Goal: Transaction & Acquisition: Download file/media

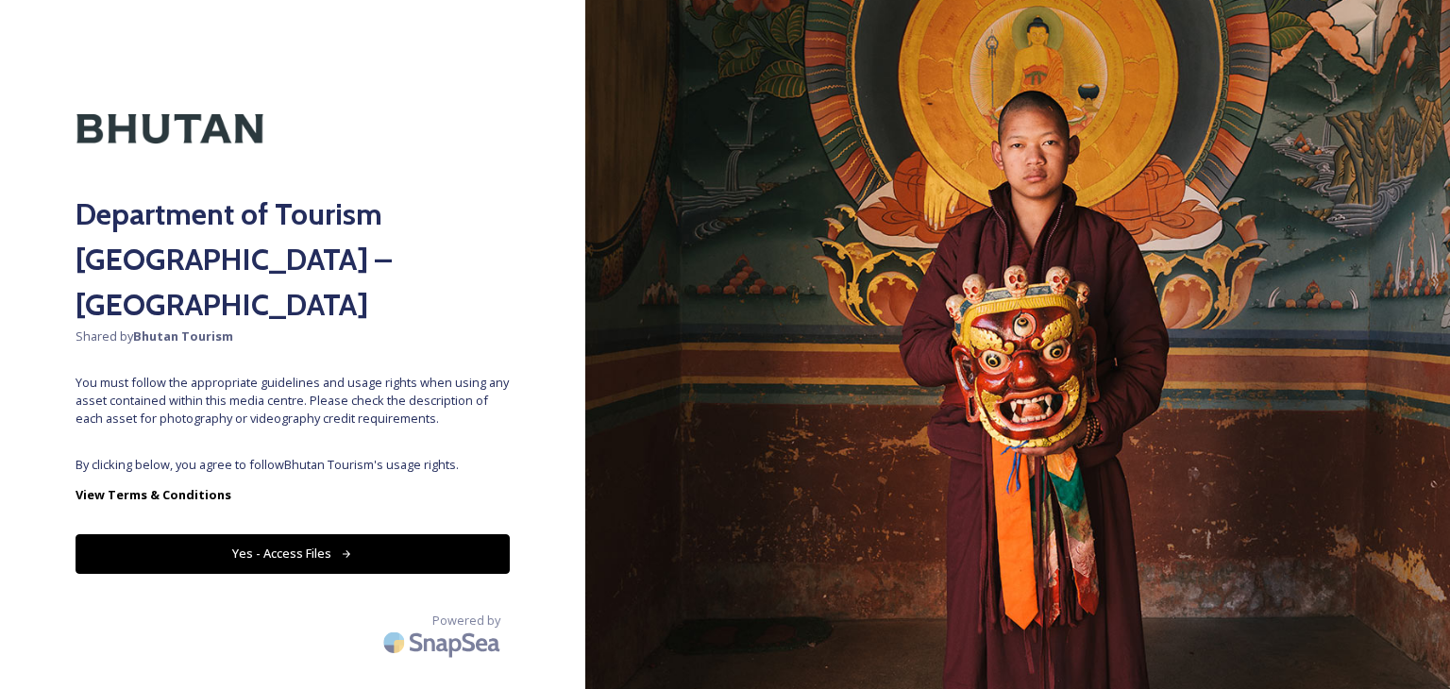
click at [289, 534] on button "Yes - Access Files" at bounding box center [293, 553] width 434 height 39
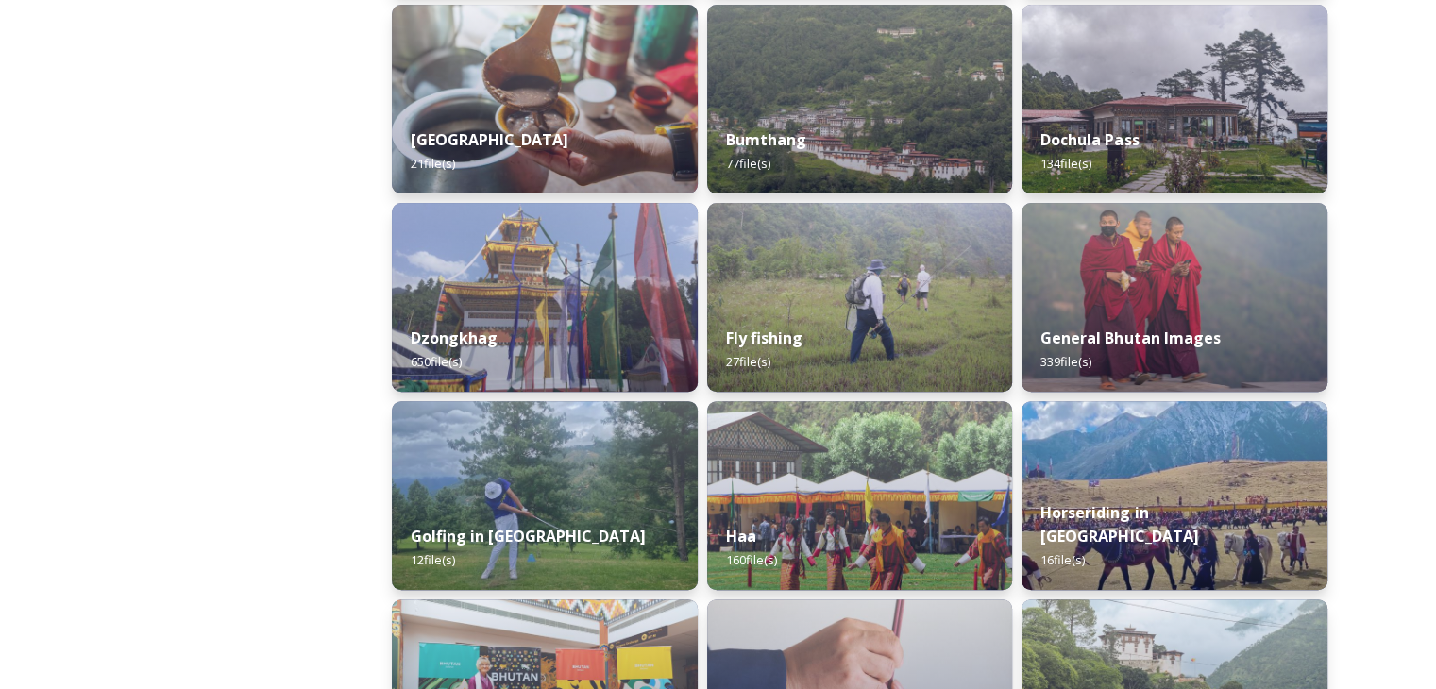
scroll to position [548, 0]
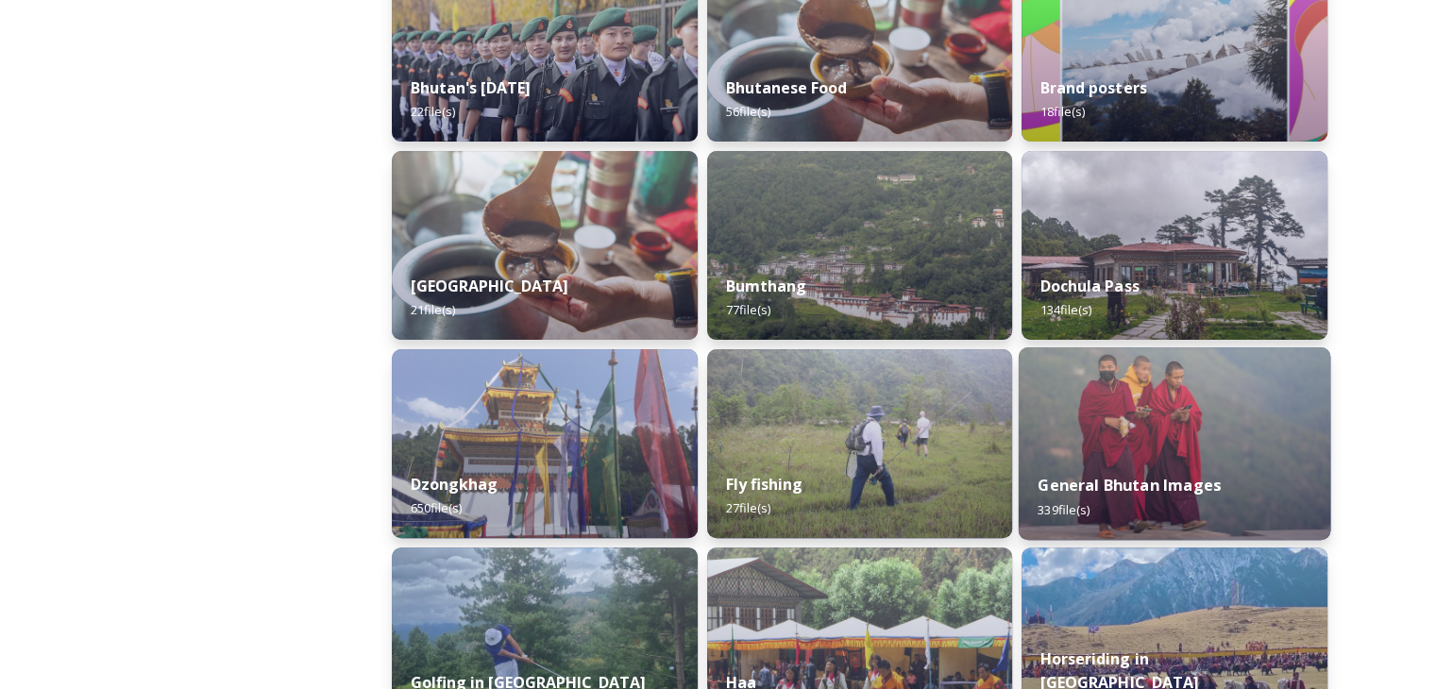
click at [1074, 454] on div "General Bhutan Images 339 file(s)" at bounding box center [1175, 497] width 312 height 86
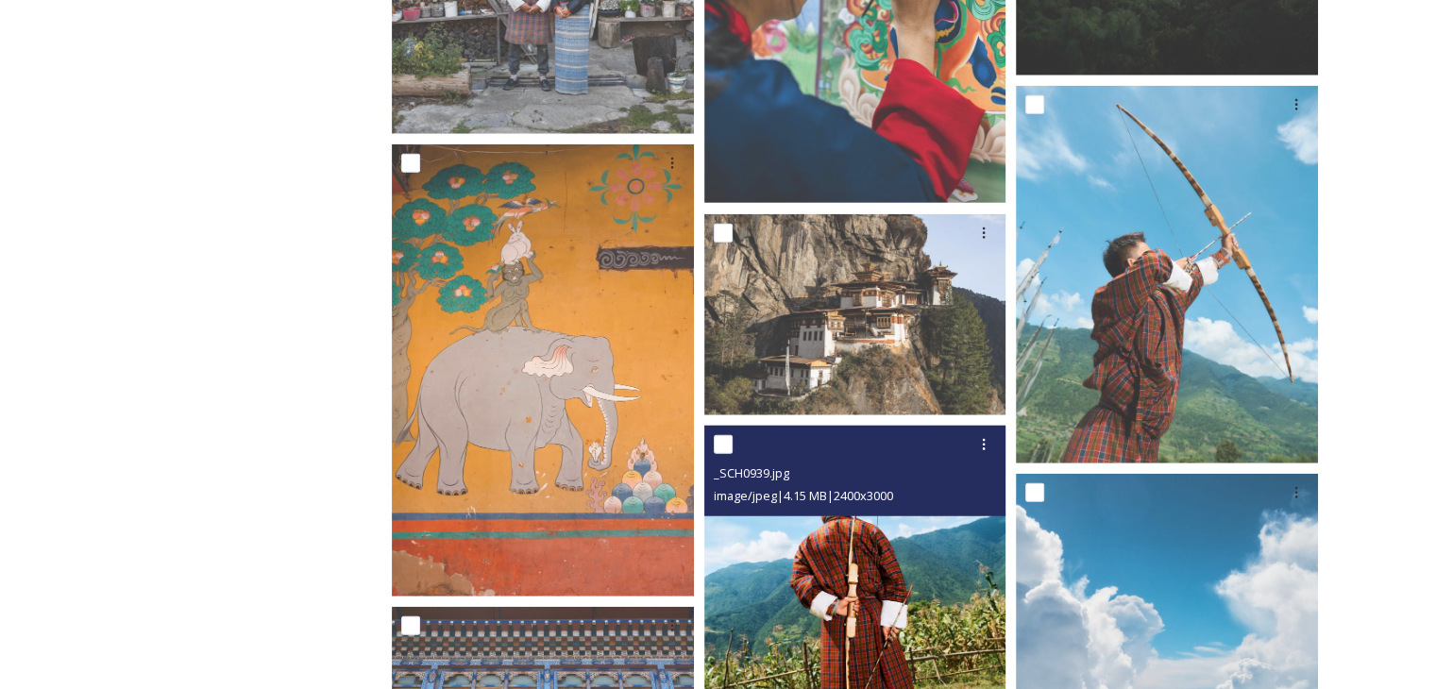
scroll to position [12086, 0]
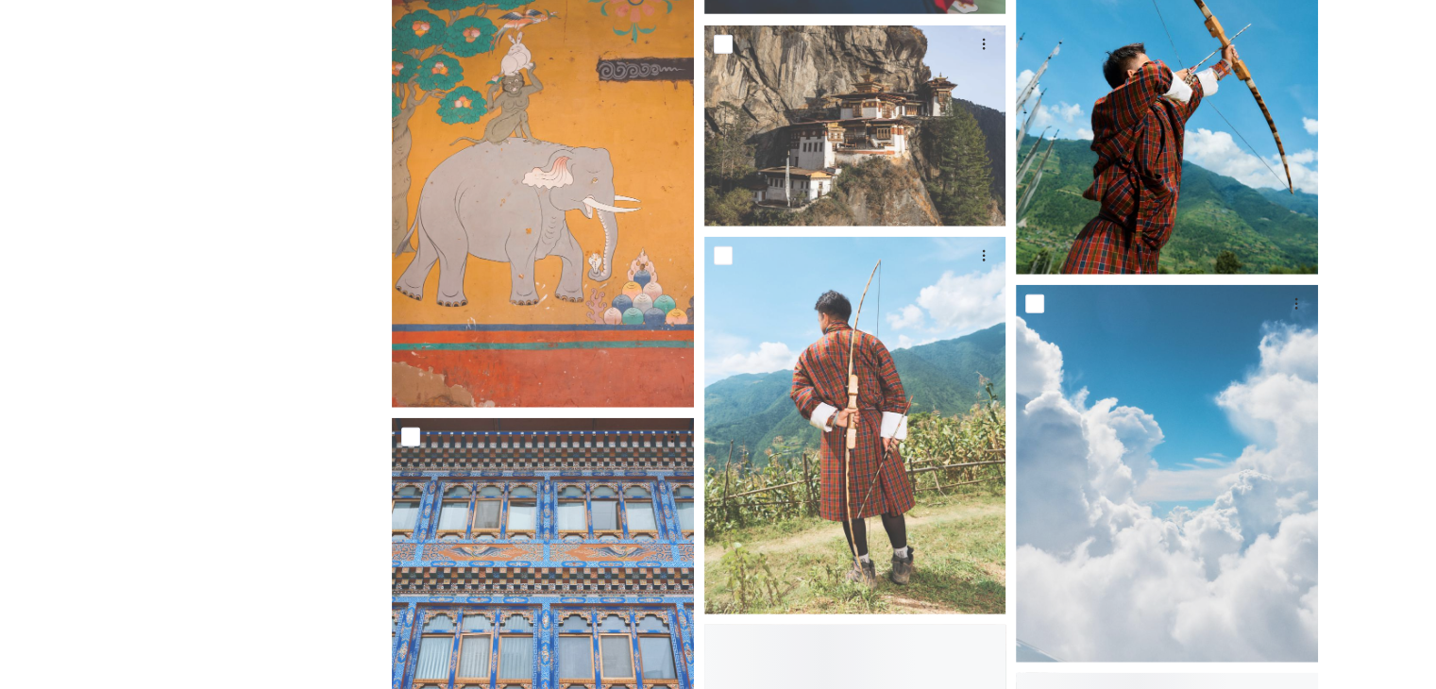
click at [1119, 216] on img at bounding box center [1167, 86] width 302 height 378
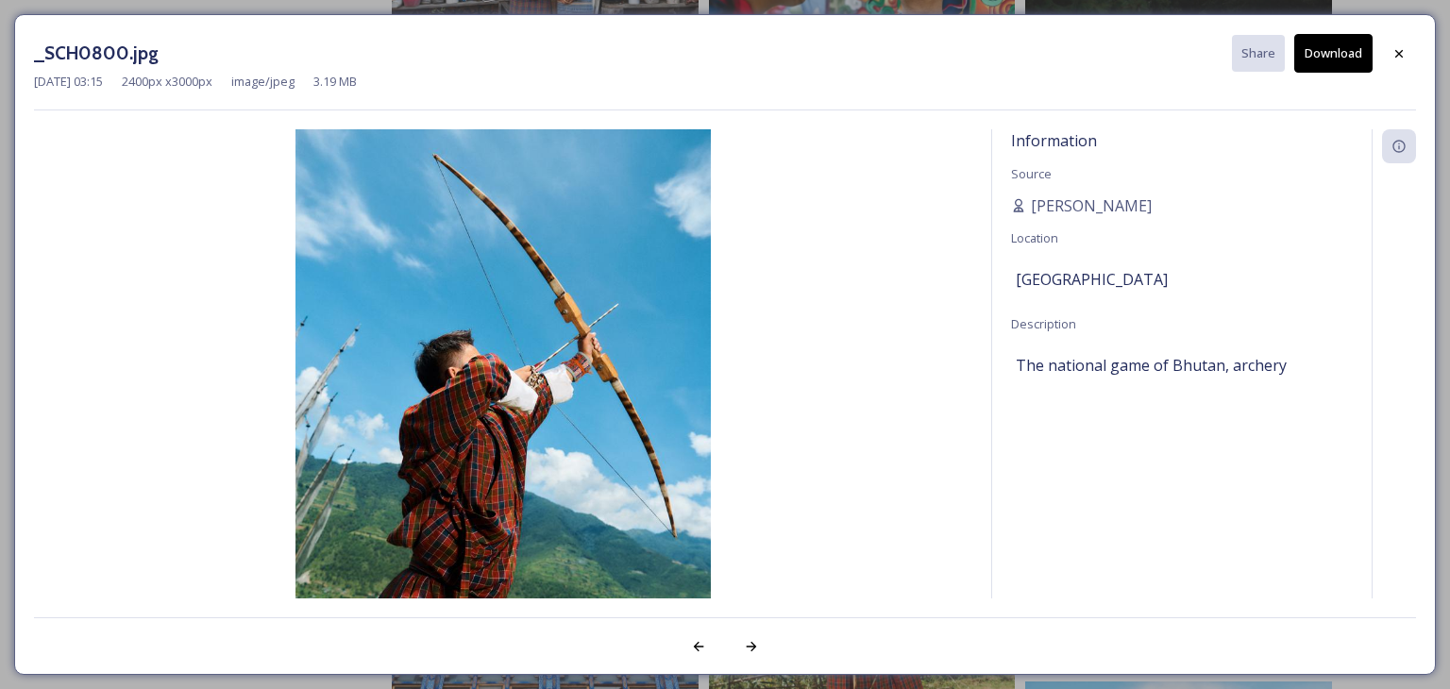
click at [1361, 61] on button "Download" at bounding box center [1334, 53] width 78 height 39
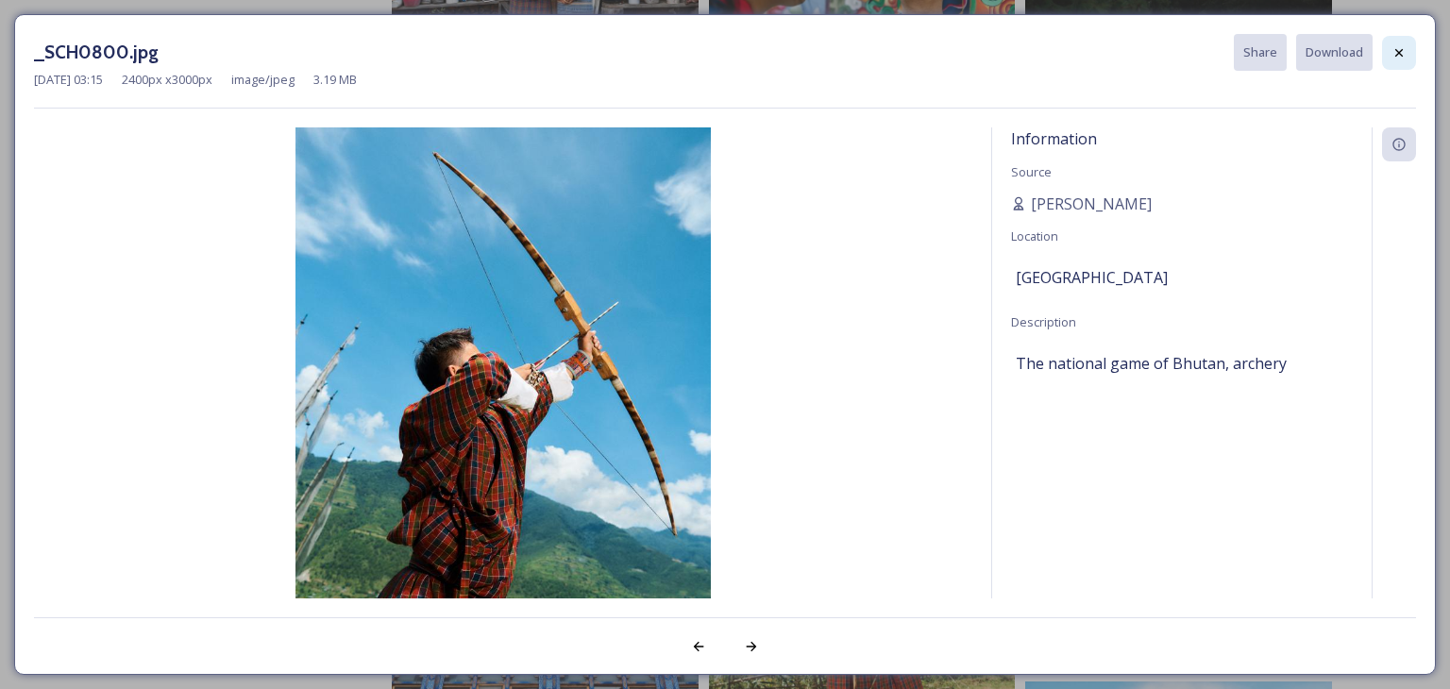
click at [1390, 50] on div at bounding box center [1399, 53] width 34 height 34
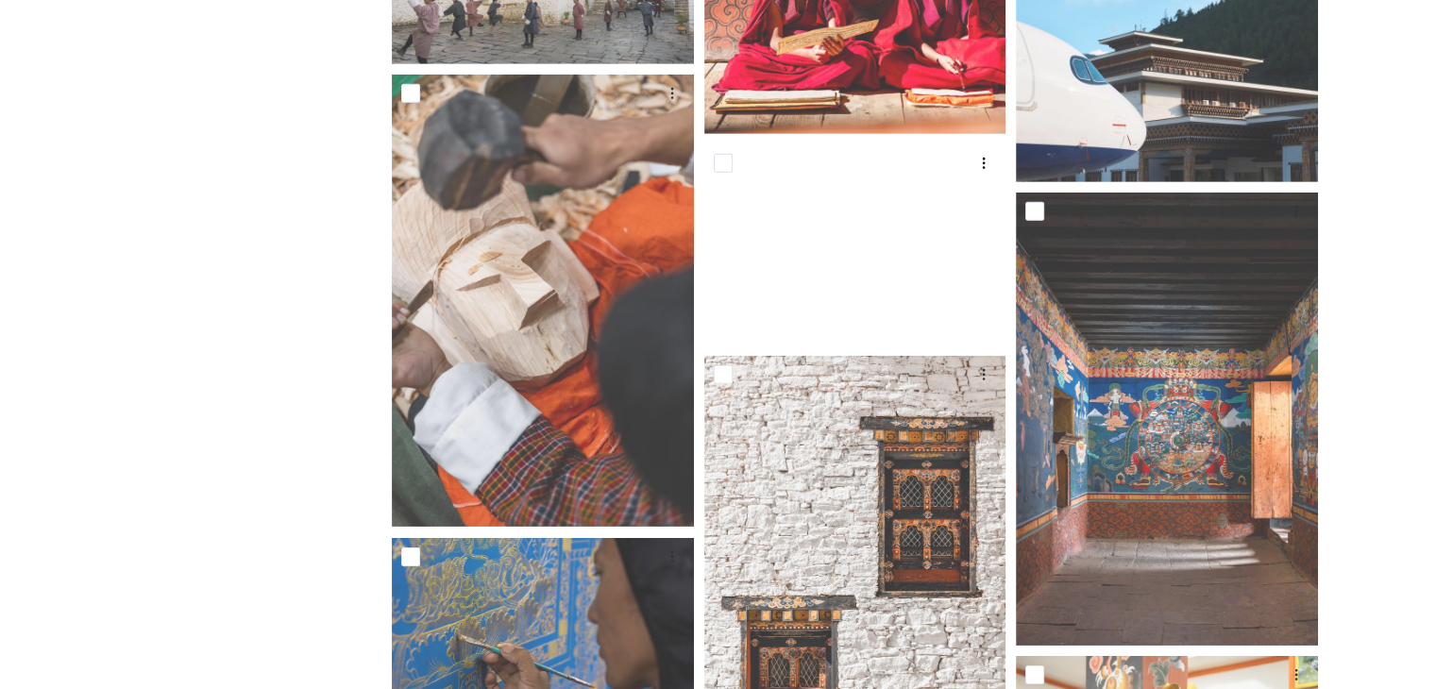
scroll to position [13597, 0]
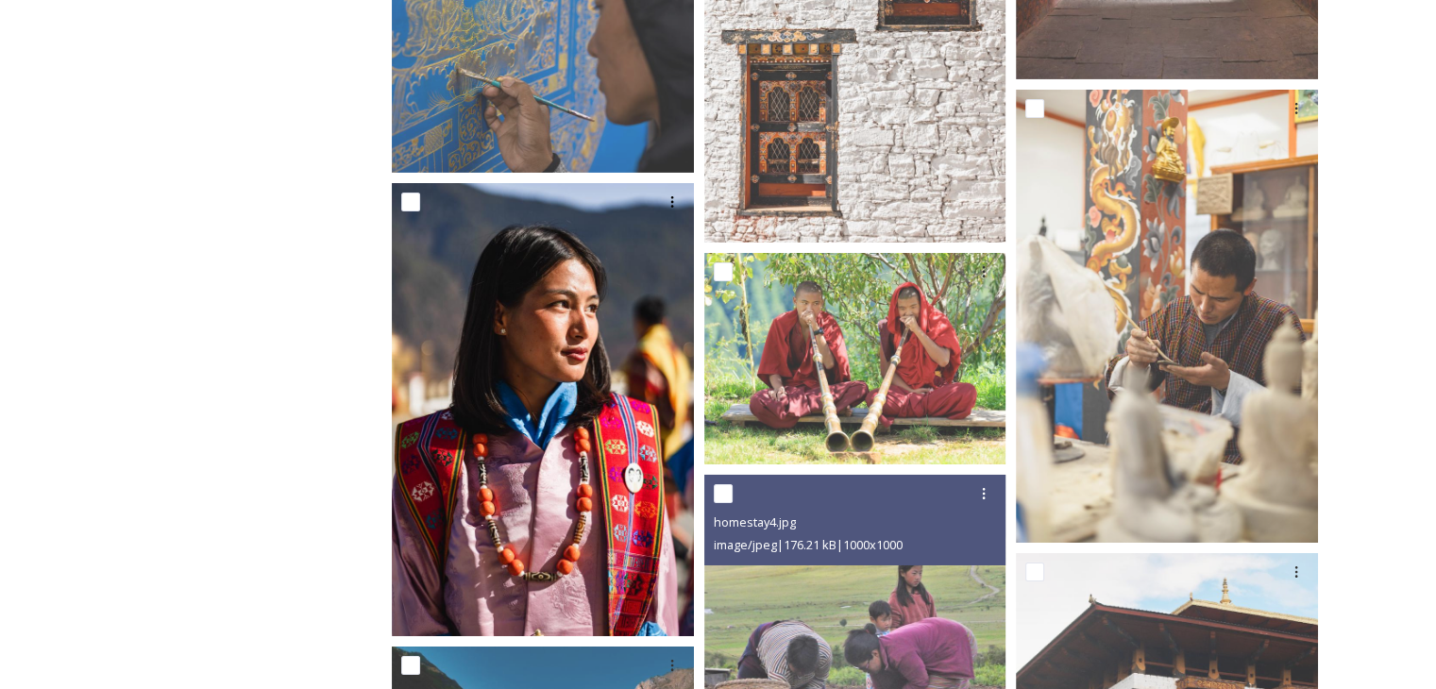
click at [613, 334] on img at bounding box center [543, 409] width 302 height 453
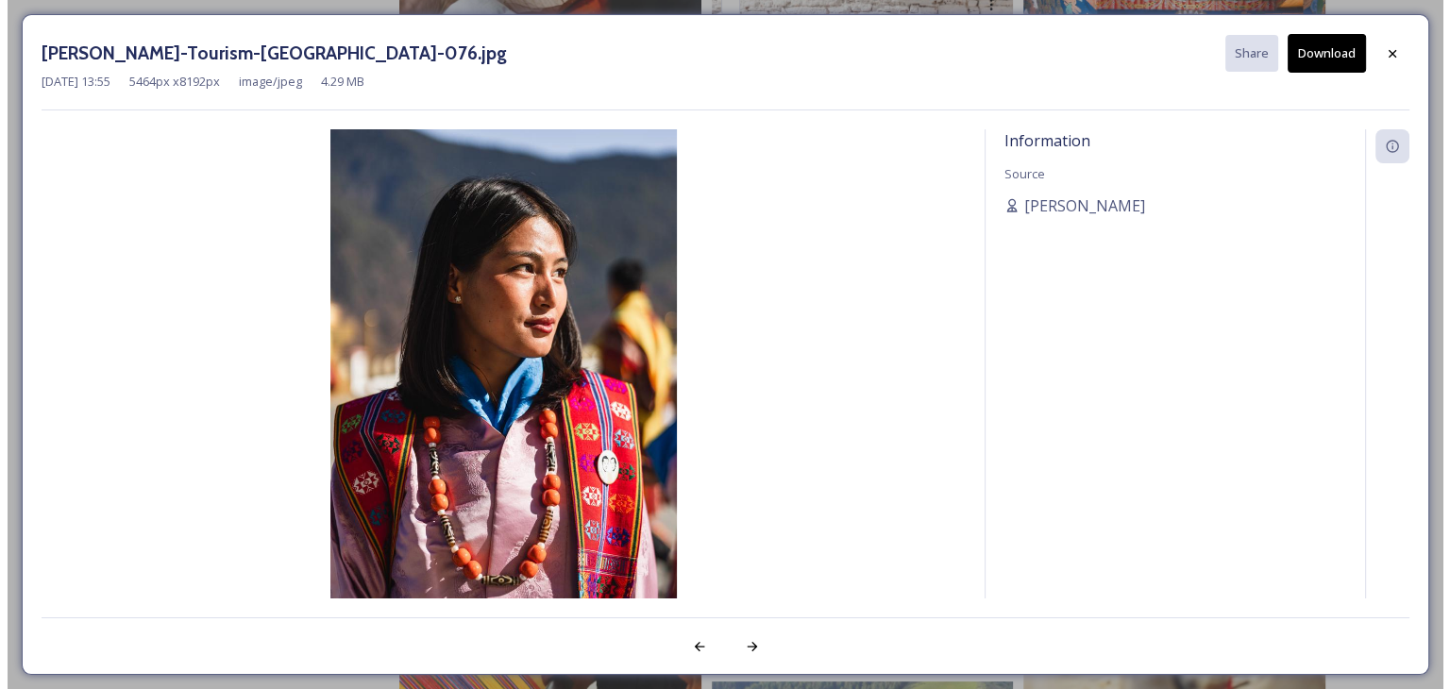
scroll to position [13786, 0]
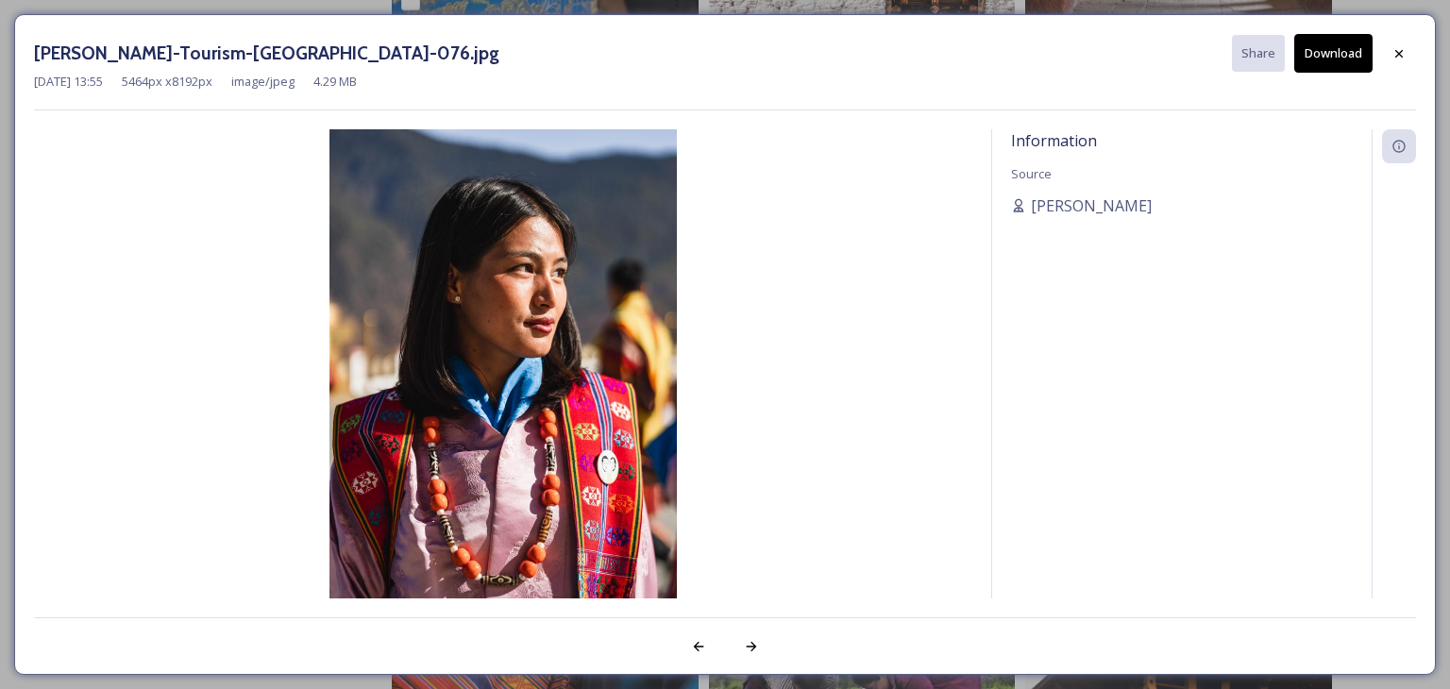
click at [1328, 63] on button "Download" at bounding box center [1334, 53] width 78 height 39
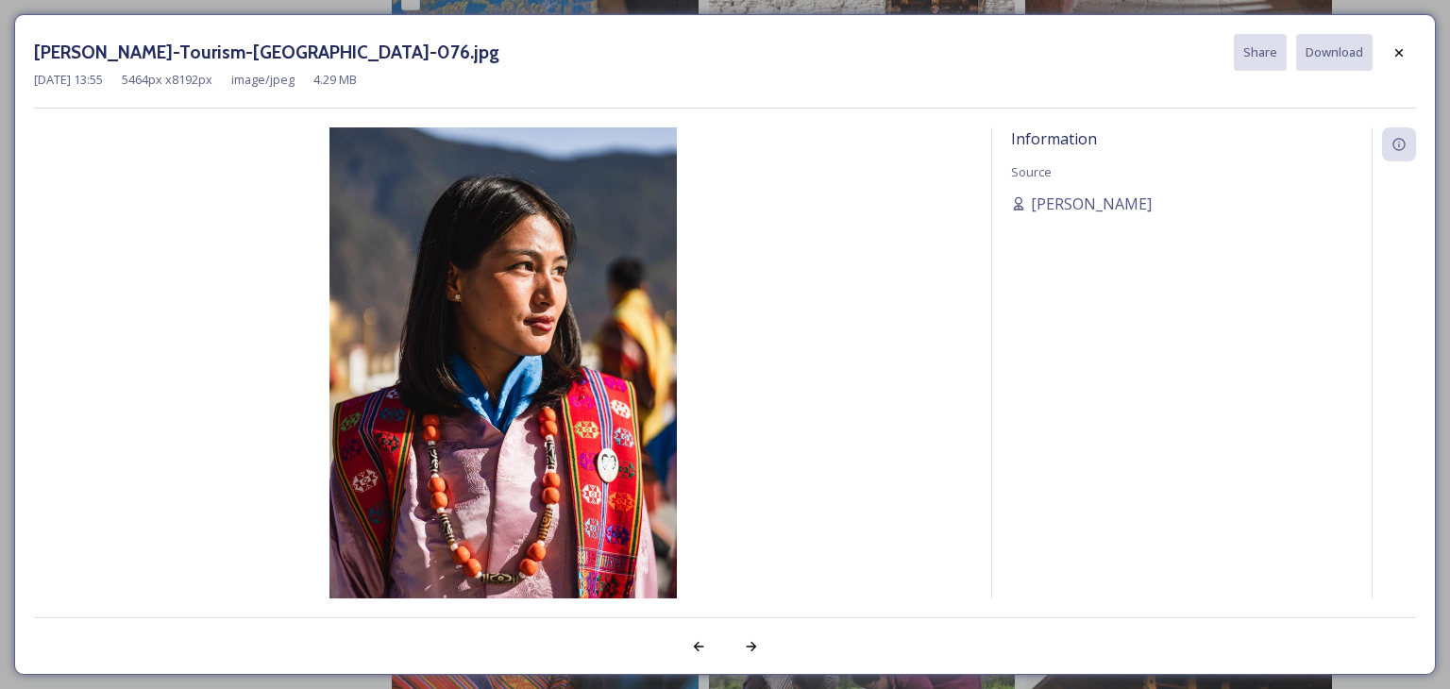
click at [1396, 47] on icon at bounding box center [1399, 52] width 15 height 15
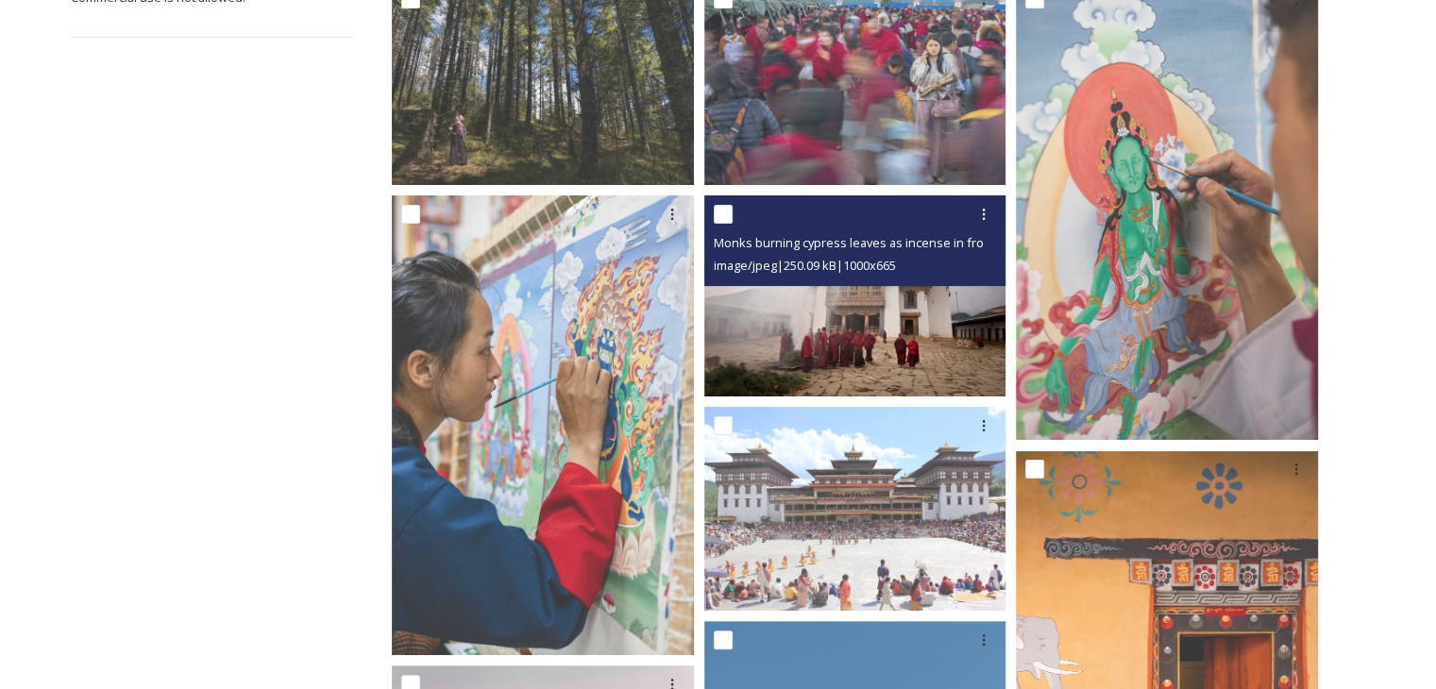
scroll to position [0, 0]
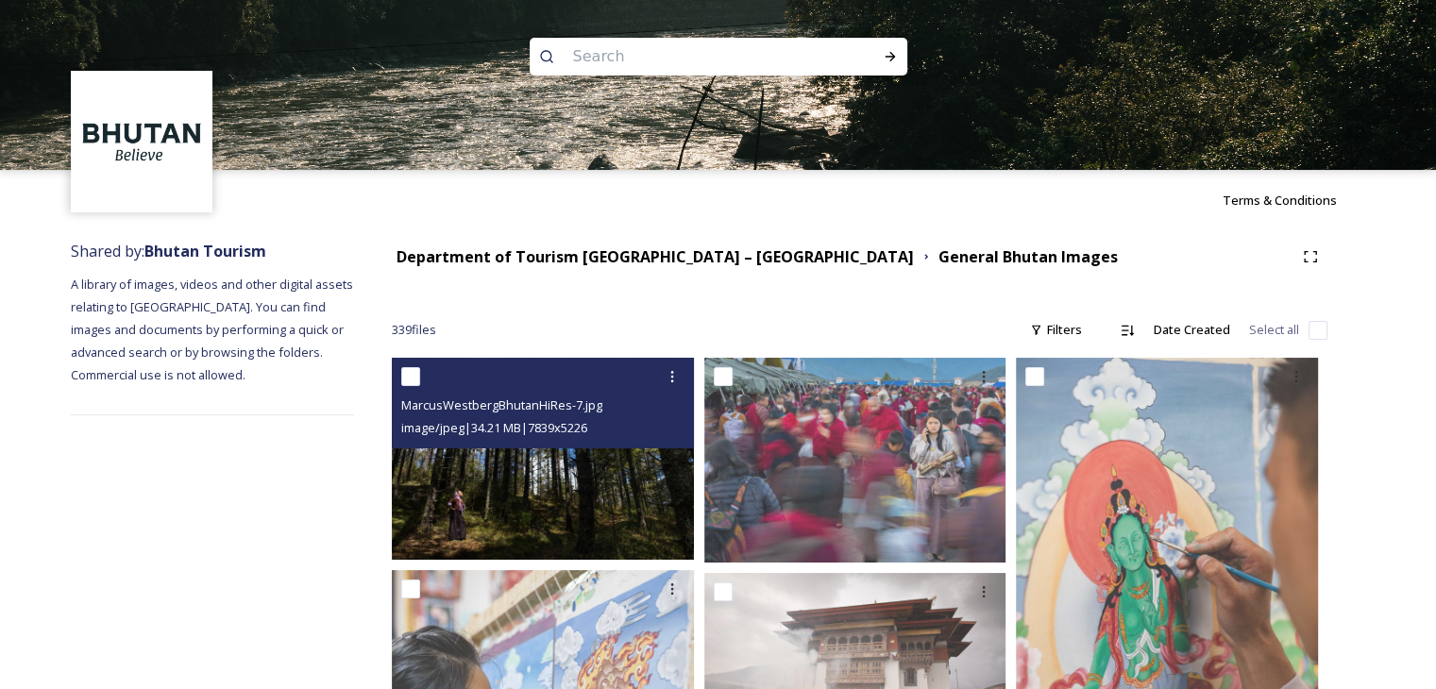
click at [516, 488] on img at bounding box center [543, 458] width 302 height 201
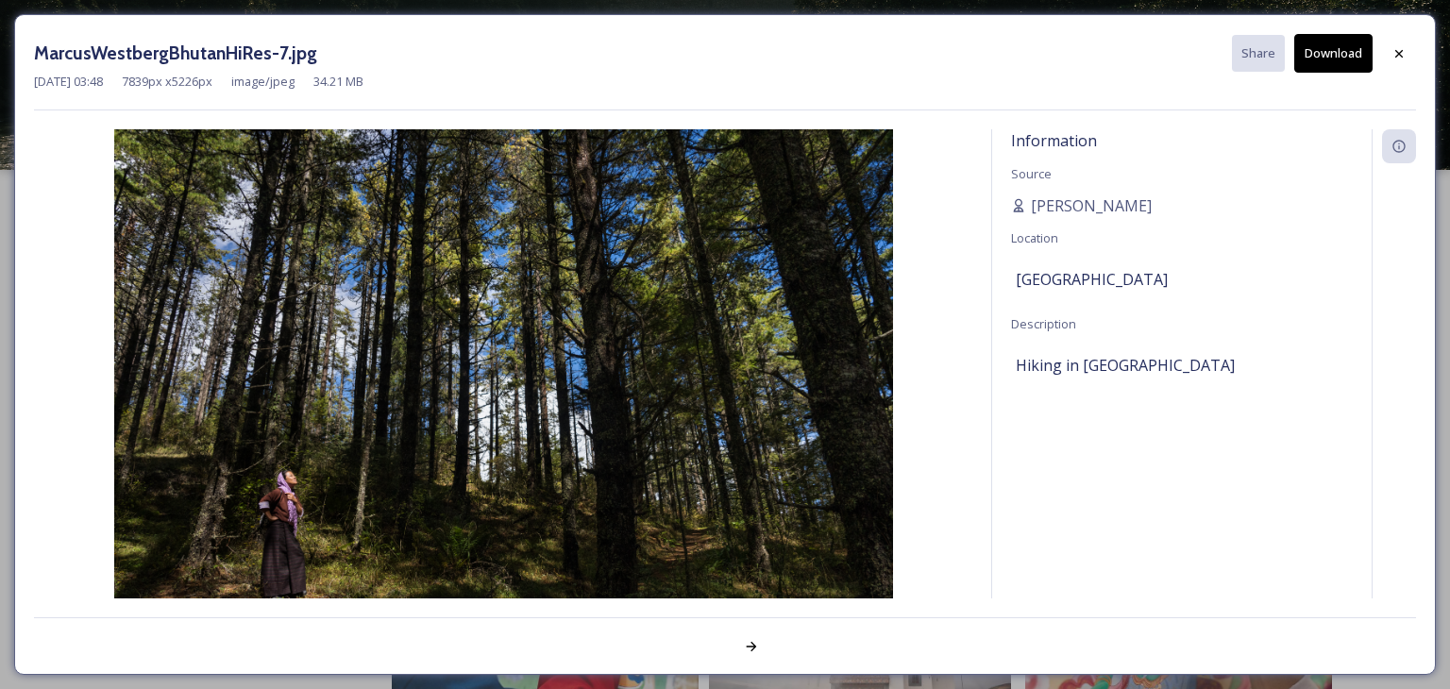
click at [1321, 40] on button "Download" at bounding box center [1334, 53] width 78 height 39
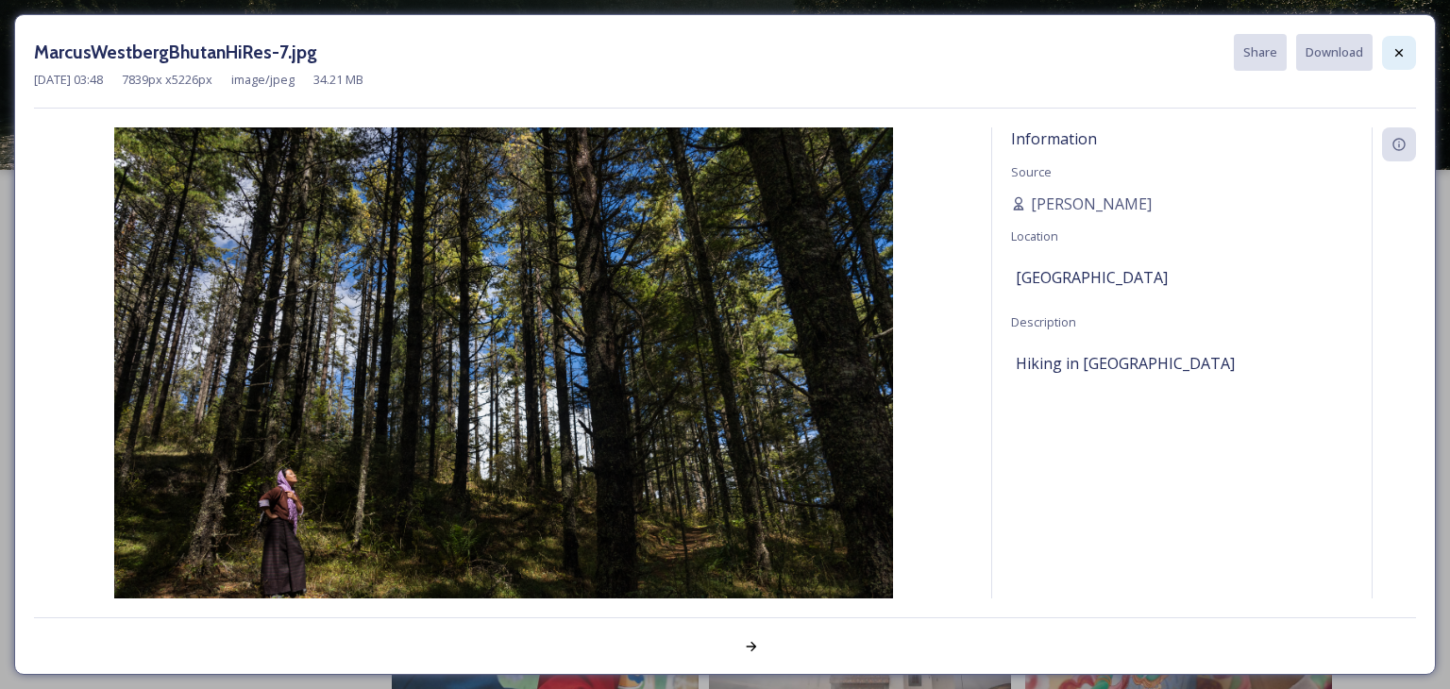
click at [1386, 50] on div at bounding box center [1399, 53] width 34 height 34
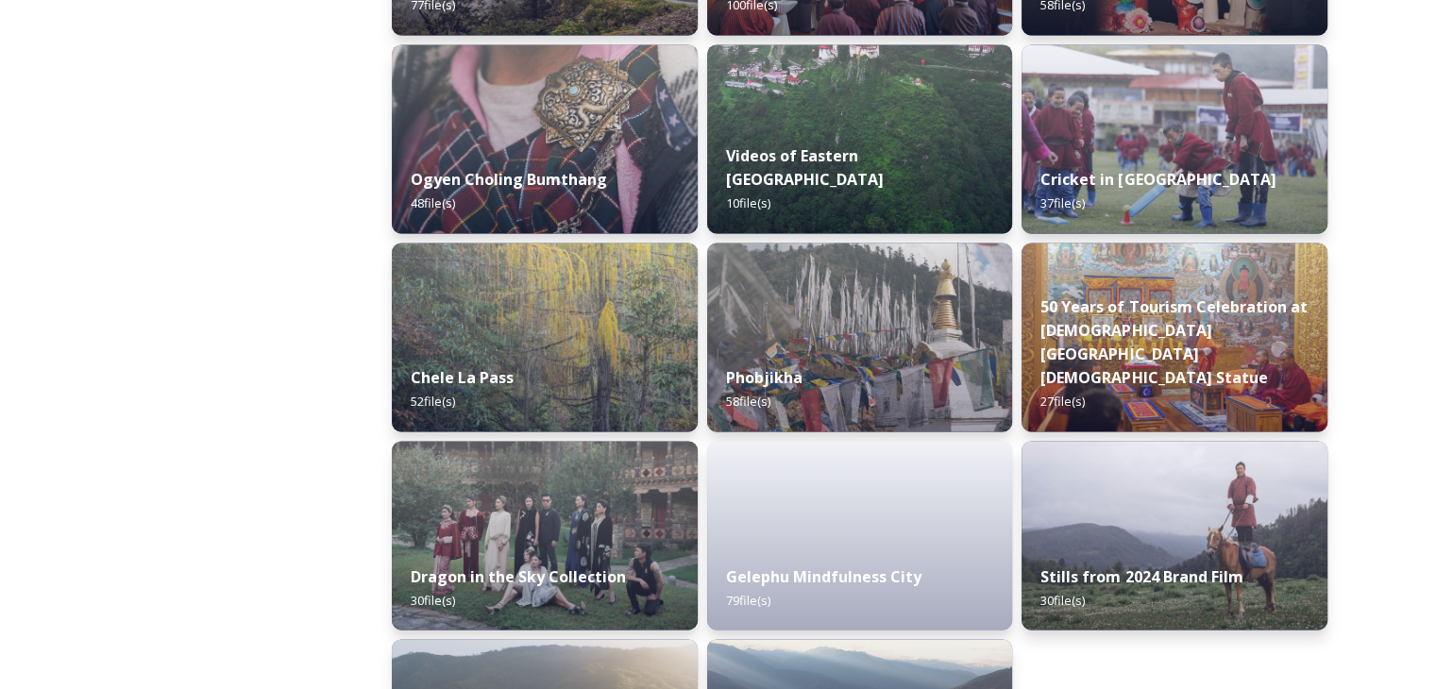
scroll to position [3003, 0]
